Goal: Task Accomplishment & Management: Manage account settings

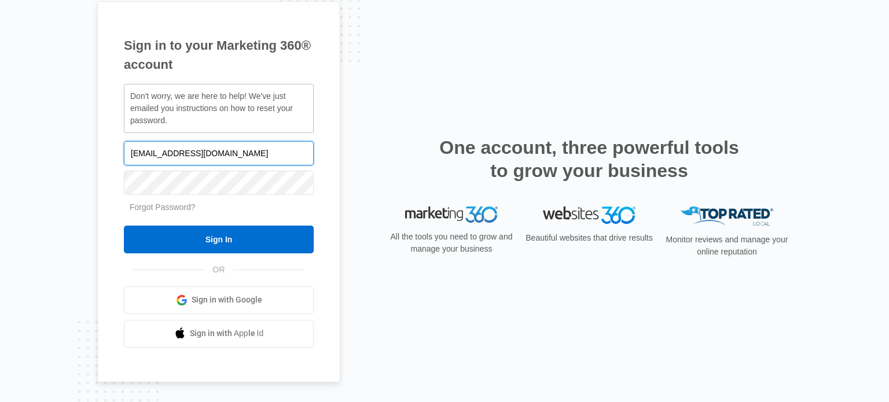
click at [229, 155] on input "[EMAIL_ADDRESS][DOMAIN_NAME]" at bounding box center [219, 153] width 190 height 24
drag, startPoint x: 252, startPoint y: 160, endPoint x: 0, endPoint y: 90, distance: 262.0
click at [0, 90] on div "Sign in to your Marketing 360® account Don't worry, we are here to help! We've …" at bounding box center [444, 201] width 889 height 402
paste input "m360"
type input "victoriaray@sytner.co.uk.m360"
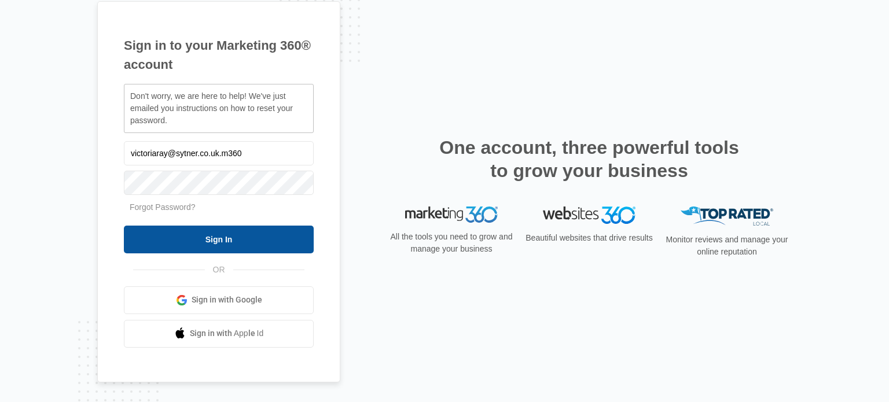
click at [241, 235] on input "Sign In" at bounding box center [219, 240] width 190 height 28
